Goal: Information Seeking & Learning: Learn about a topic

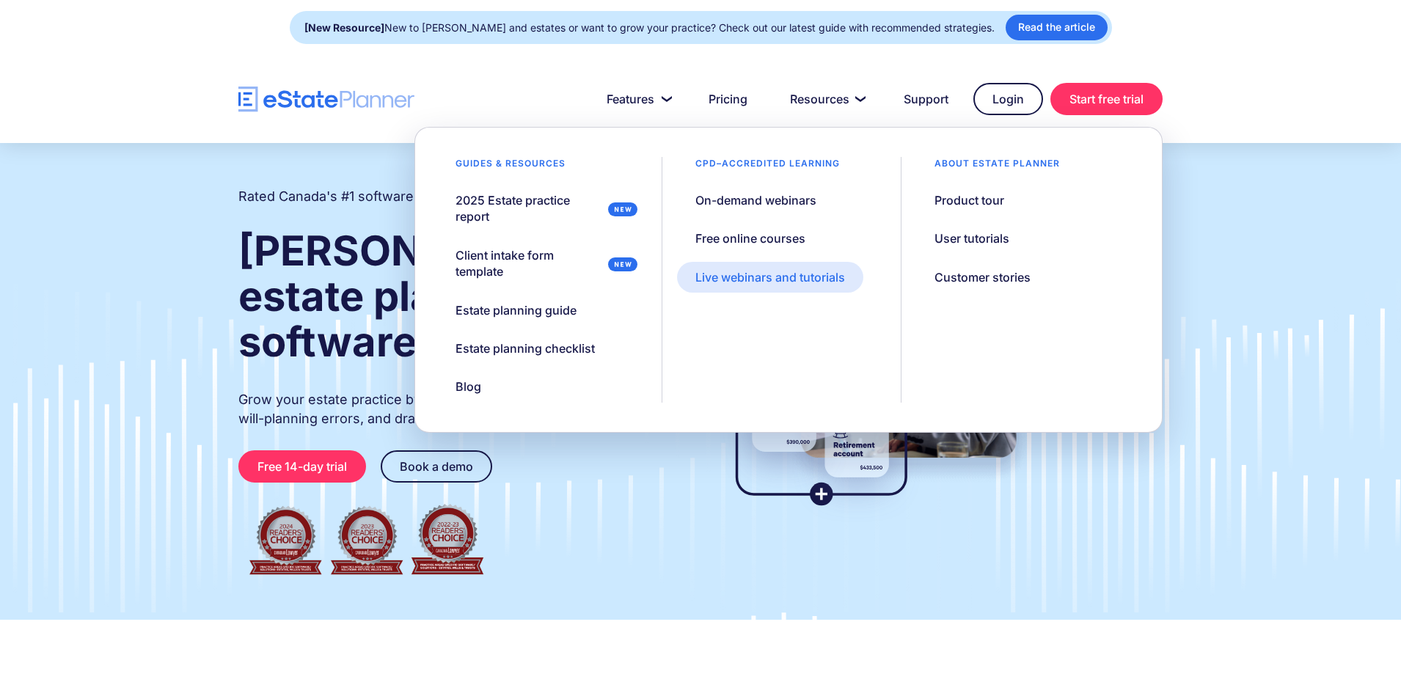
click at [775, 281] on div "Live webinars and tutorials" at bounding box center [771, 277] width 150 height 16
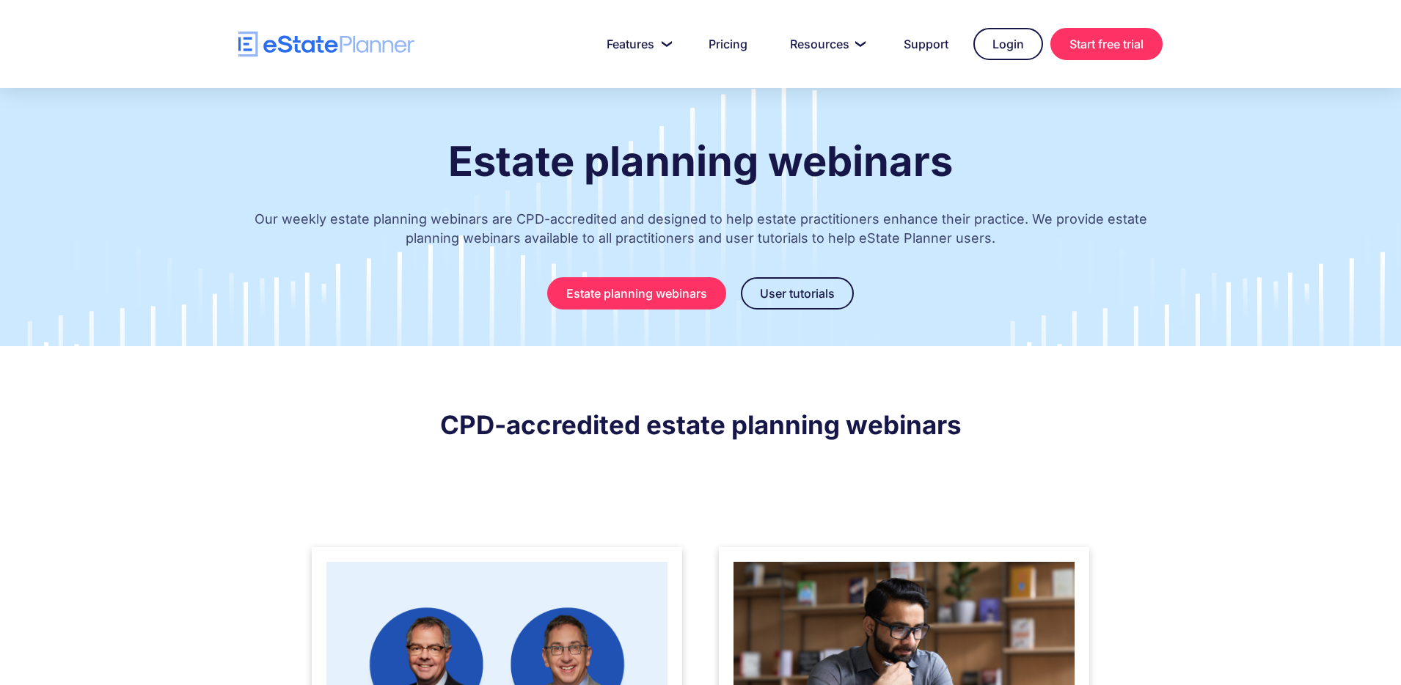
scroll to position [234, 0]
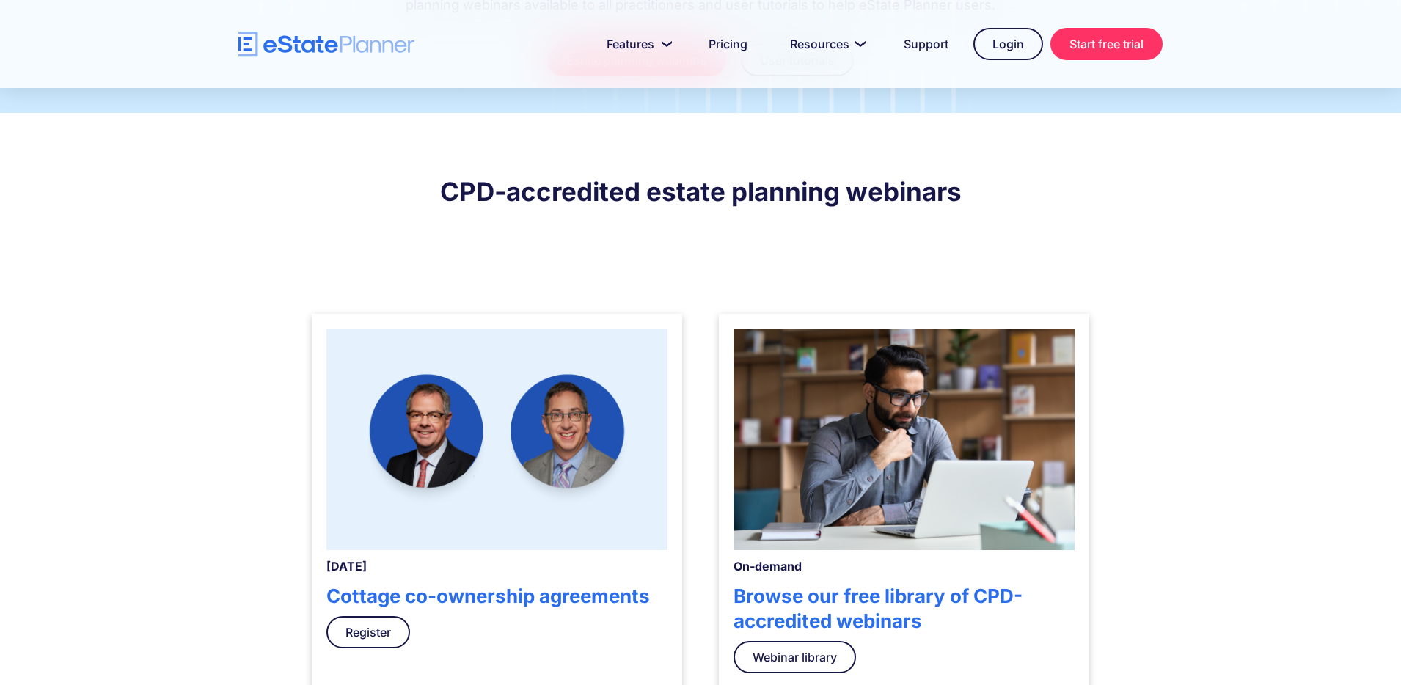
click at [549, 448] on img at bounding box center [497, 440] width 341 height 222
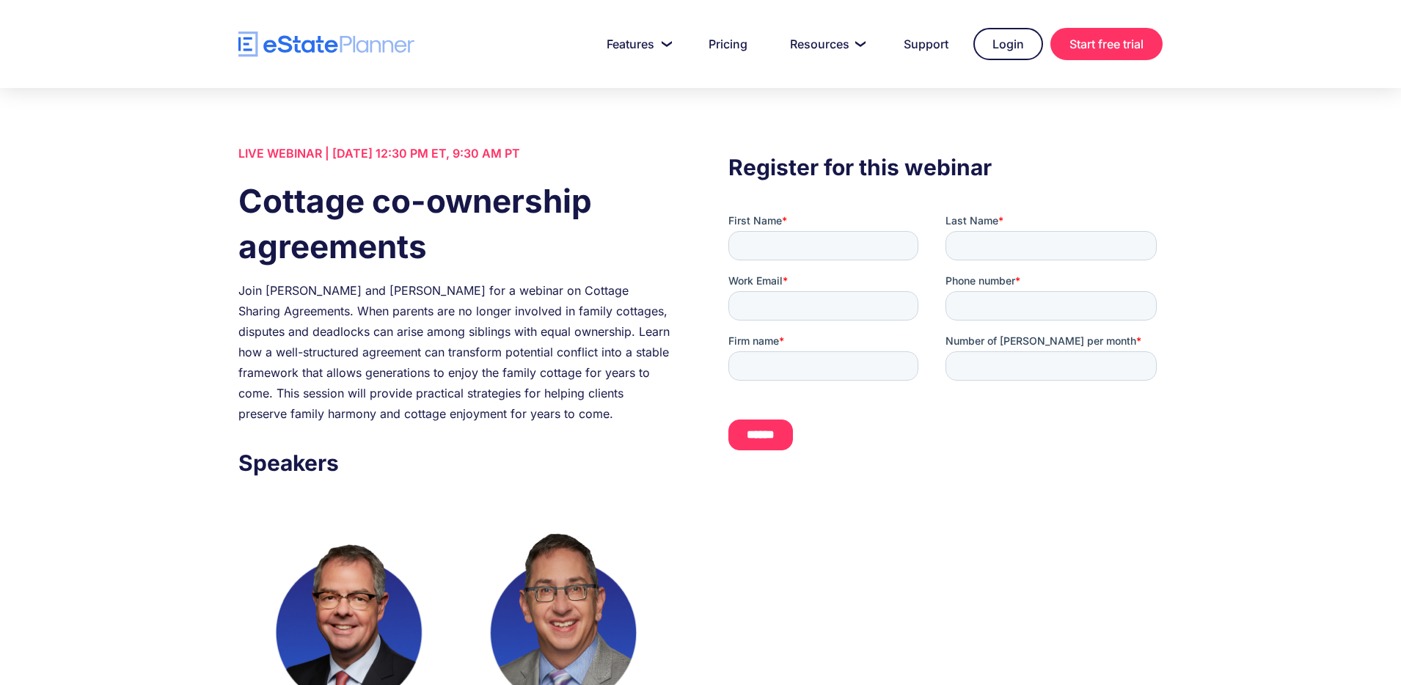
click at [271, 295] on div "Join [PERSON_NAME] and [PERSON_NAME] for a webinar on Cottage Sharing Agreement…" at bounding box center [455, 352] width 434 height 144
click at [270, 295] on div "Join [PERSON_NAME] and [PERSON_NAME] for a webinar on Cottage Sharing Agreement…" at bounding box center [455, 352] width 434 height 144
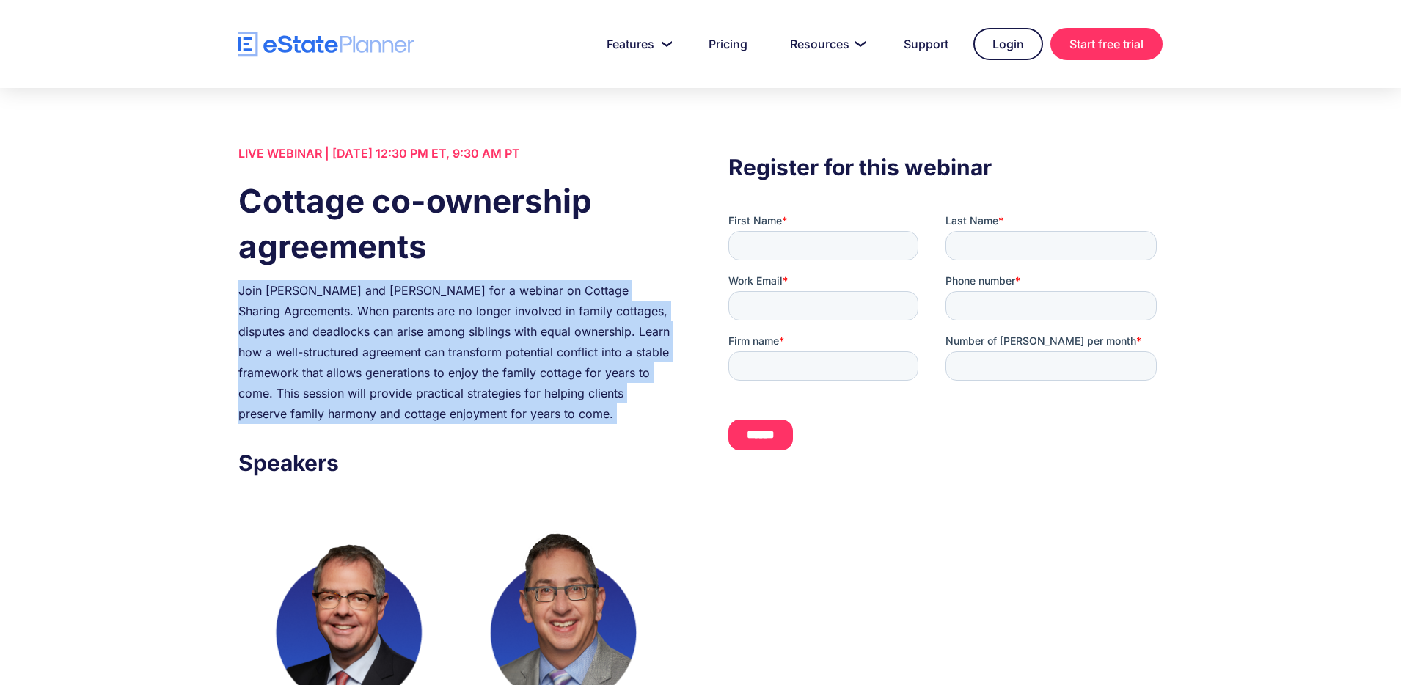
click at [270, 295] on div "Join [PERSON_NAME] and [PERSON_NAME] for a webinar on Cottage Sharing Agreement…" at bounding box center [455, 352] width 434 height 144
copy div "Join [PERSON_NAME] and [PERSON_NAME] for a webinar on Cottage Sharing Agreement…"
